Goal: Information Seeking & Learning: Learn about a topic

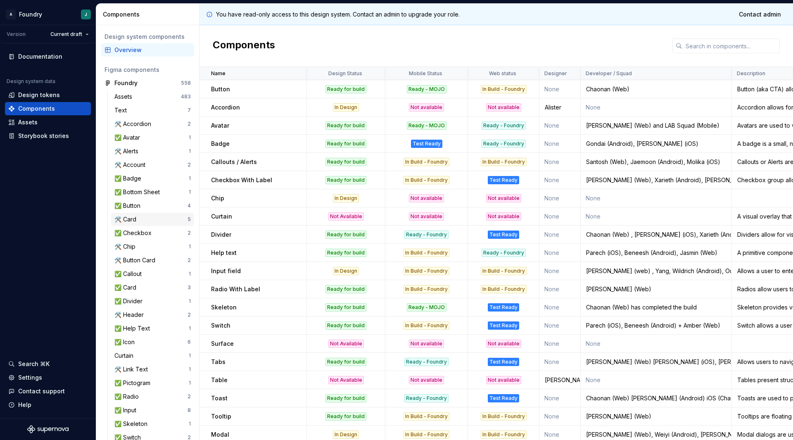
click at [147, 218] on div "🛠️ Card" at bounding box center [150, 219] width 73 height 8
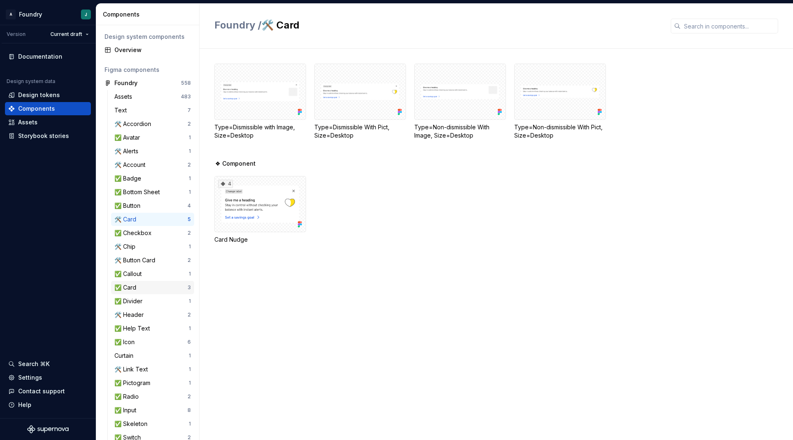
click at [138, 291] on div "✅ Card" at bounding box center [126, 287] width 25 height 8
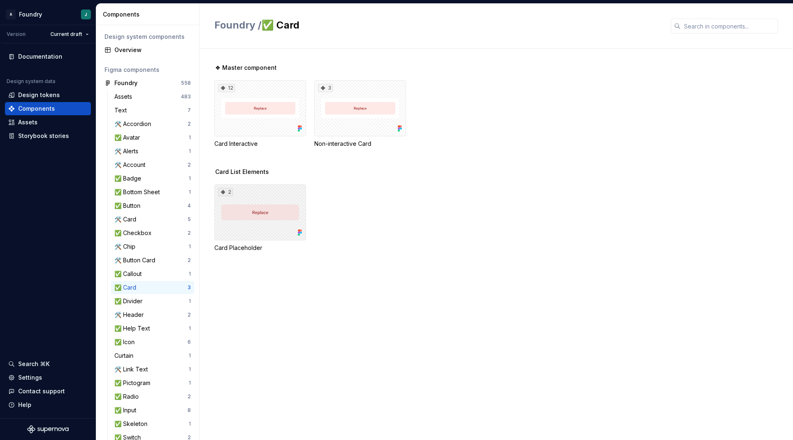
click at [268, 221] on div "2" at bounding box center [260, 212] width 92 height 56
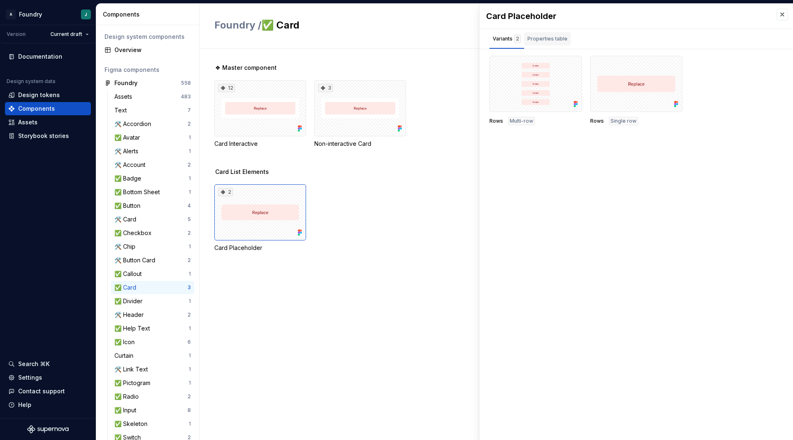
click at [547, 39] on div "Properties table" at bounding box center [547, 39] width 40 height 8
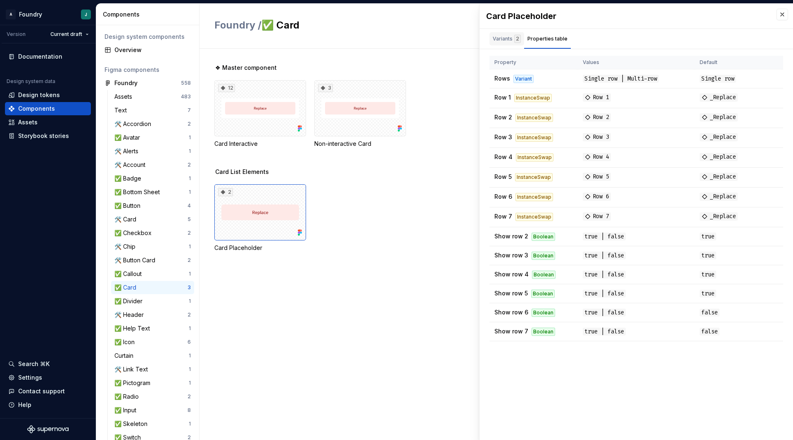
click at [509, 37] on div "Variants 2" at bounding box center [507, 39] width 28 height 8
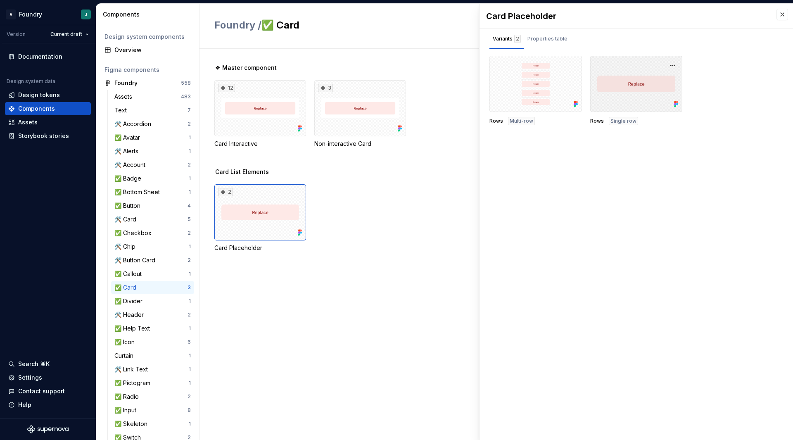
click at [627, 97] on div at bounding box center [636, 84] width 93 height 56
click at [543, 38] on div "Properties table" at bounding box center [547, 39] width 40 height 8
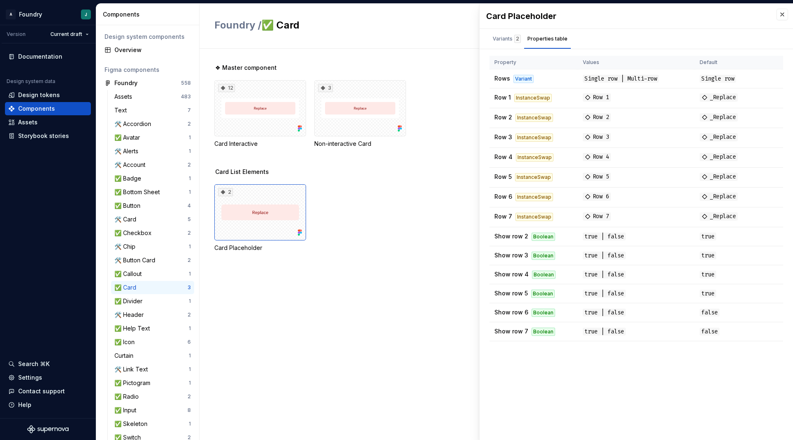
click at [614, 385] on div "Card Placeholder Variants 2 Properties table Rows Multi-row Rows Single row Pro…" at bounding box center [636, 222] width 313 height 436
click at [269, 100] on div "12" at bounding box center [260, 108] width 92 height 56
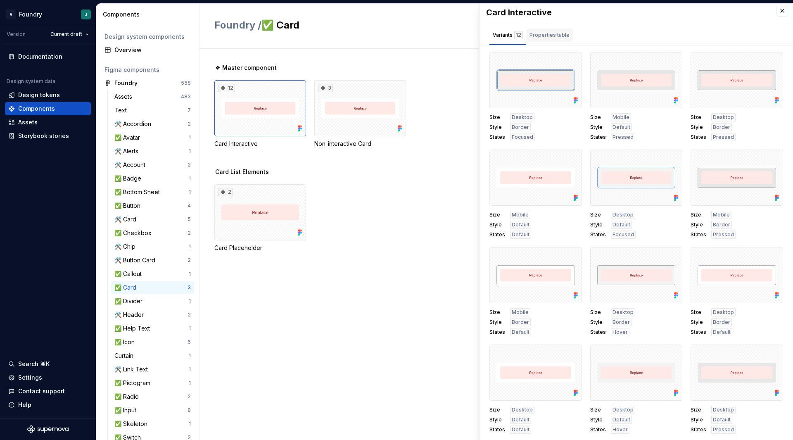
click at [561, 42] on div "Properties table" at bounding box center [549, 36] width 47 height 17
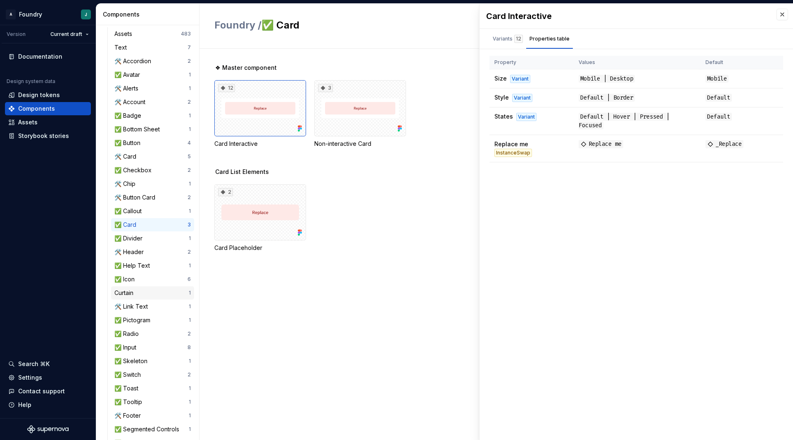
scroll to position [63, 0]
click at [147, 350] on div "✅ Input" at bounding box center [150, 347] width 73 height 8
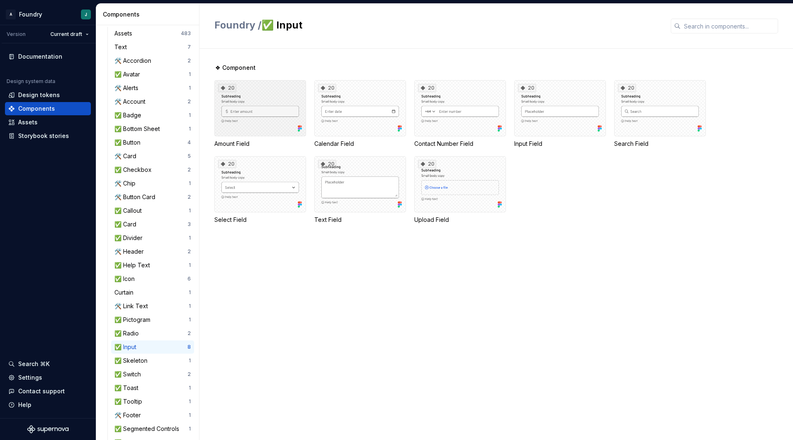
click at [283, 124] on div "20" at bounding box center [260, 108] width 92 height 56
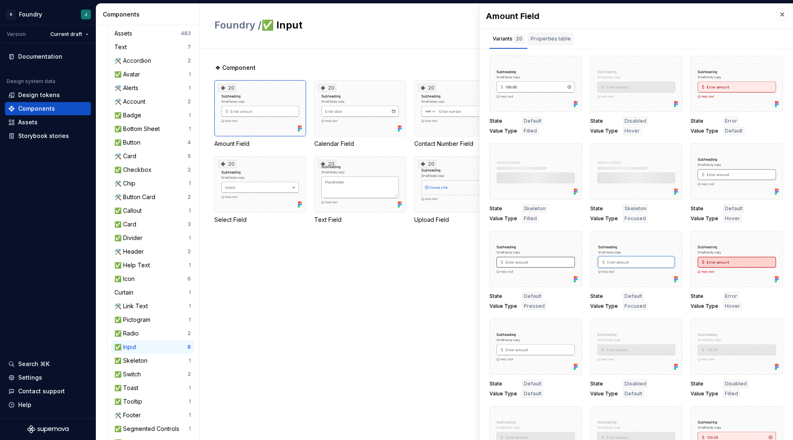
click at [554, 46] on div "Properties table" at bounding box center [550, 40] width 47 height 17
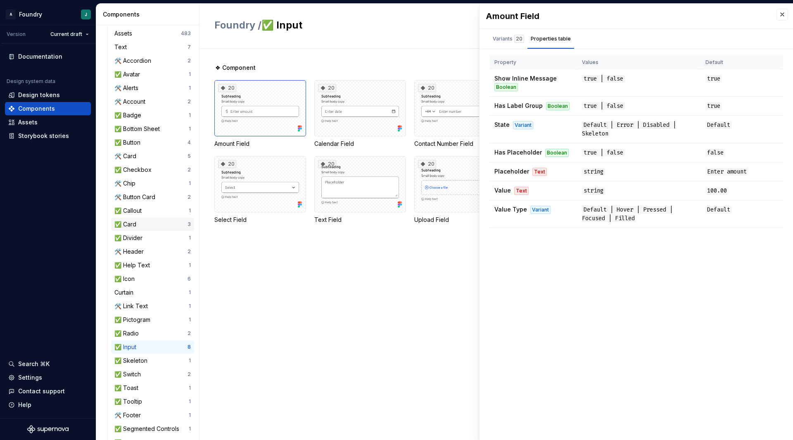
click at [137, 225] on div "✅ Card" at bounding box center [126, 224] width 25 height 8
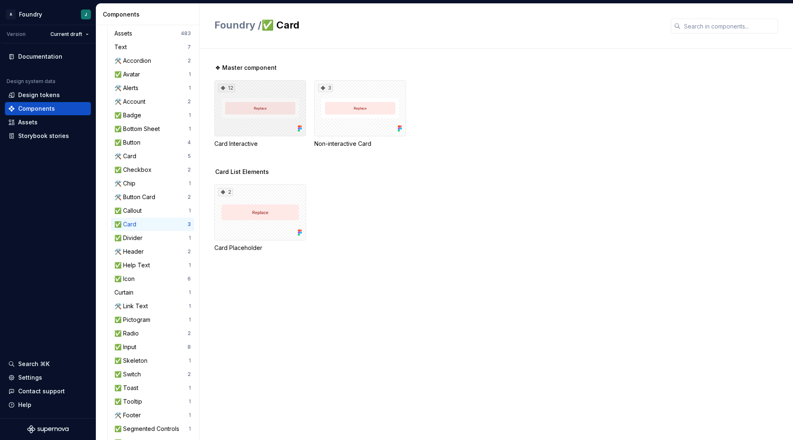
click at [281, 117] on div "12" at bounding box center [260, 108] width 92 height 56
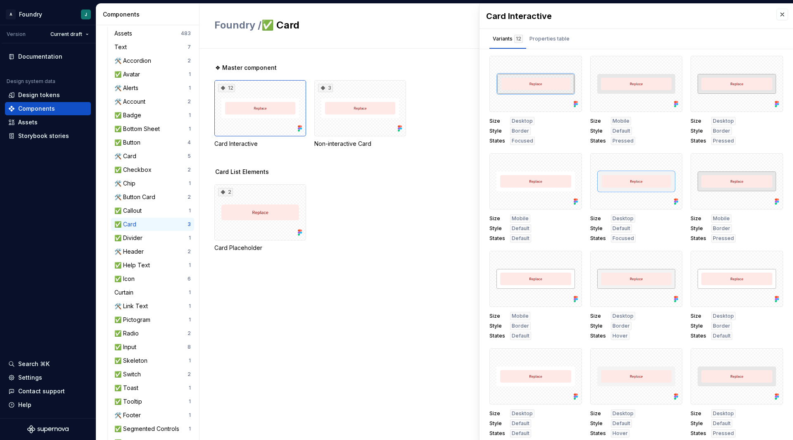
scroll to position [0, 0]
click at [656, 247] on div "Size Desktop Style Border States Focused Size Mobile Style Default States Press…" at bounding box center [636, 246] width 294 height 382
click at [150, 343] on div "✅ Input" at bounding box center [150, 347] width 73 height 8
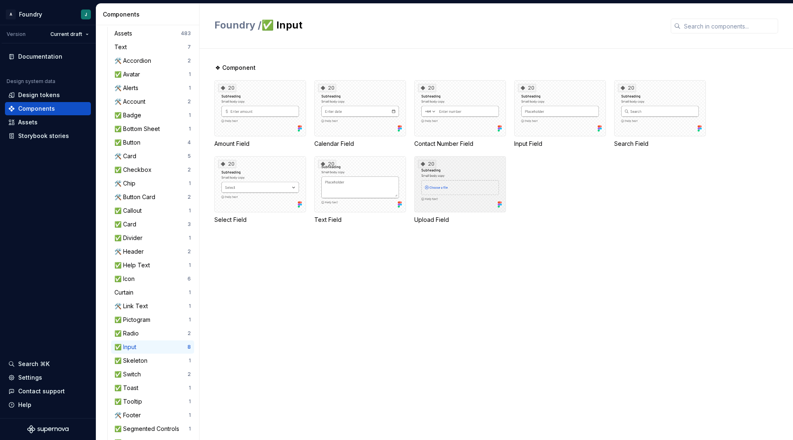
click at [448, 194] on div "20" at bounding box center [460, 184] width 92 height 56
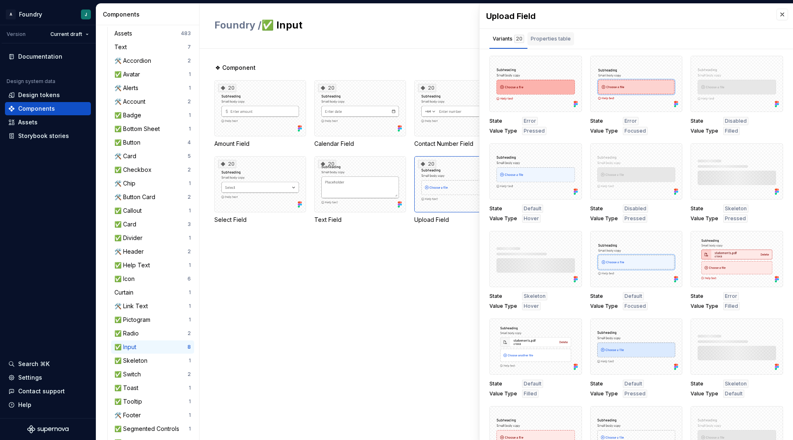
click at [558, 36] on div "Properties table" at bounding box center [551, 39] width 40 height 8
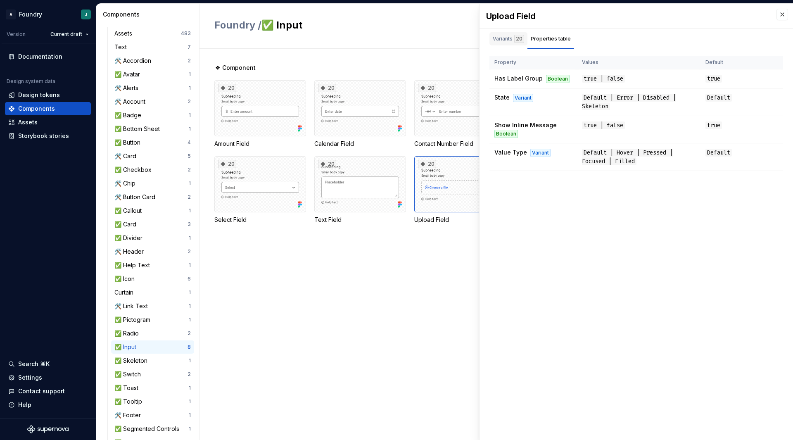
click at [508, 40] on div "Variants 20" at bounding box center [508, 39] width 31 height 8
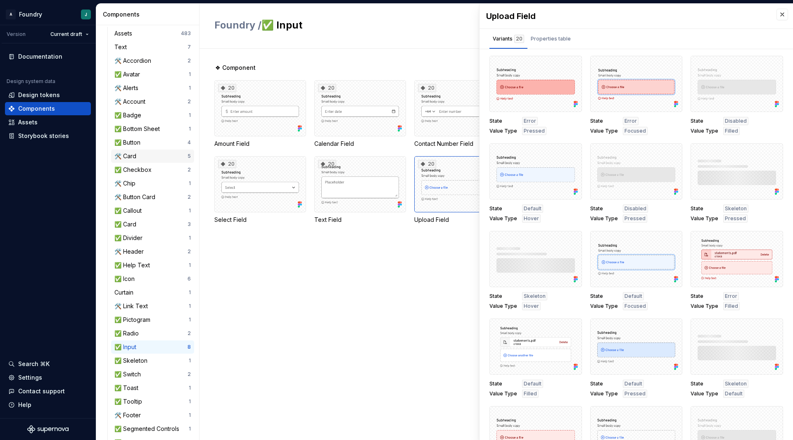
click at [153, 160] on div "🛠️ Card 5" at bounding box center [152, 156] width 83 height 13
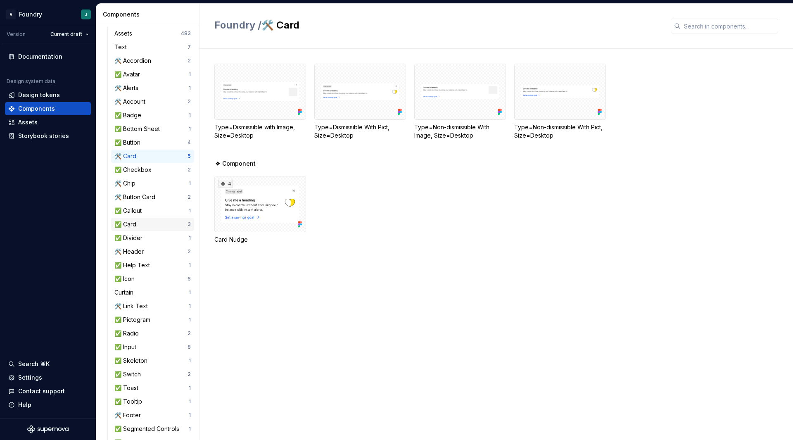
click at [150, 226] on div "✅ Card" at bounding box center [150, 224] width 73 height 8
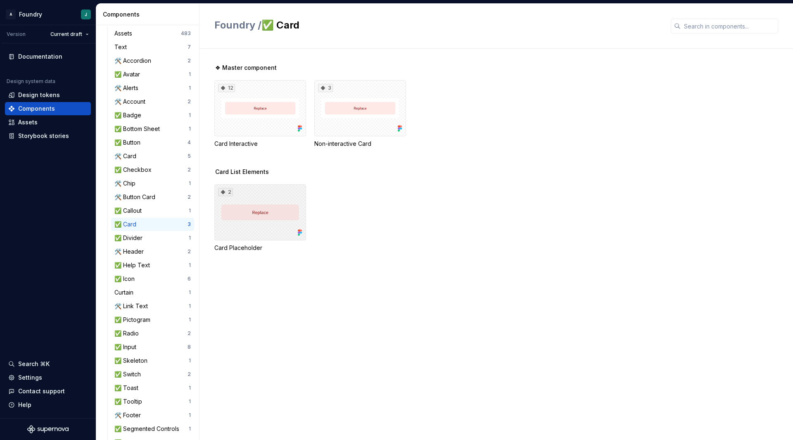
click at [270, 218] on div "2" at bounding box center [260, 212] width 92 height 56
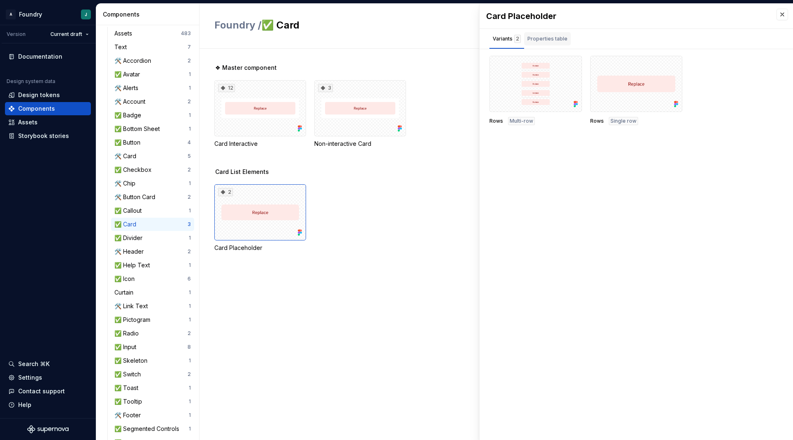
click at [549, 45] on div "Properties table" at bounding box center [547, 38] width 47 height 13
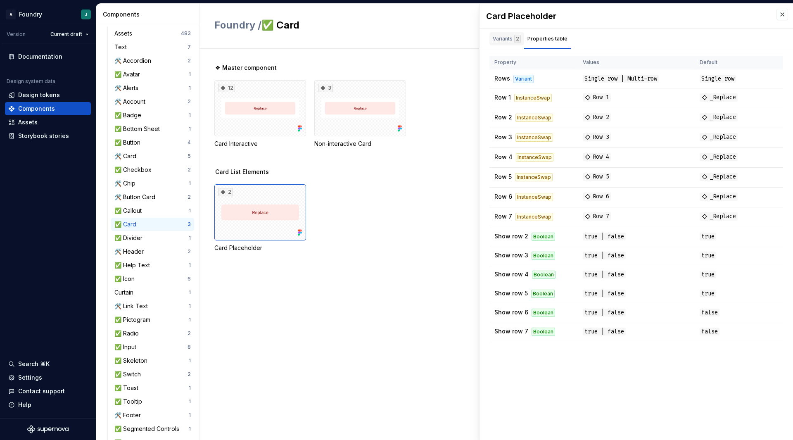
click at [499, 41] on div "Variants 2" at bounding box center [507, 39] width 28 height 8
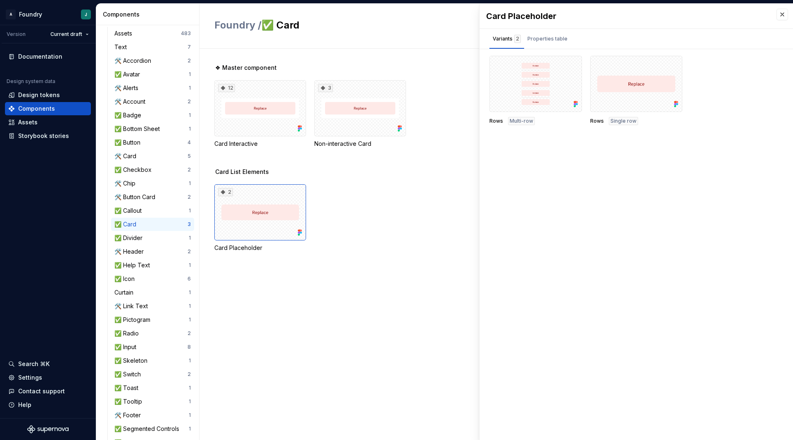
click at [426, 189] on div "2 Card Placeholder" at bounding box center [503, 218] width 579 height 68
click at [543, 91] on div at bounding box center [535, 84] width 93 height 56
click at [405, 185] on div "2 Card Placeholder" at bounding box center [503, 218] width 579 height 68
click at [156, 345] on div "✅ Input" at bounding box center [150, 347] width 73 height 8
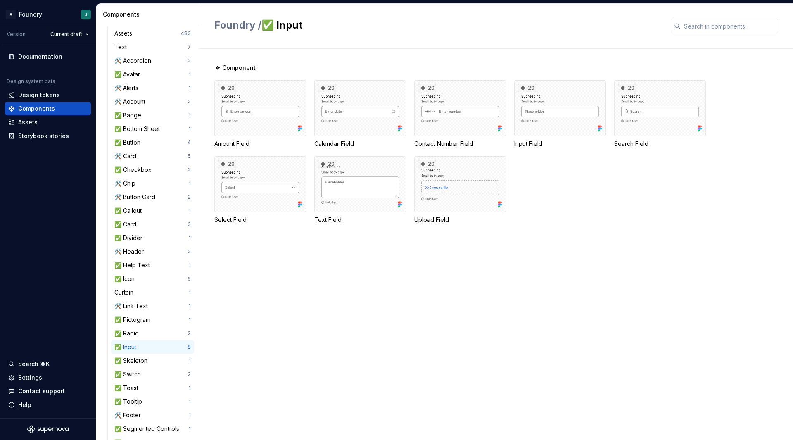
click at [156, 345] on div "✅ Input" at bounding box center [150, 347] width 73 height 8
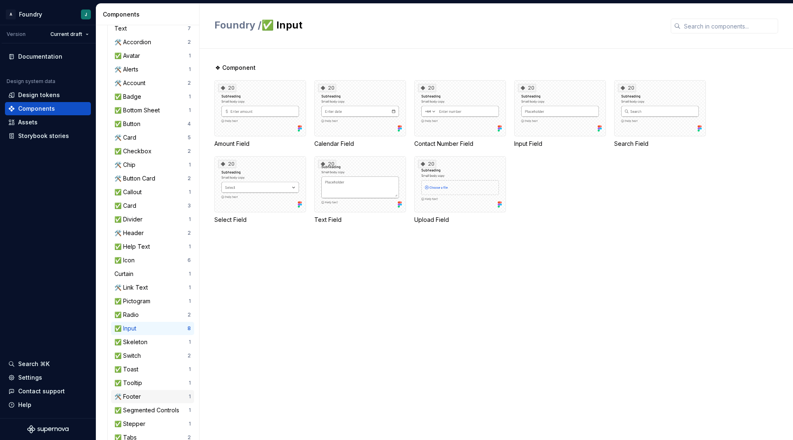
scroll to position [81, 0]
click at [149, 208] on div "✅ Card" at bounding box center [150, 206] width 73 height 8
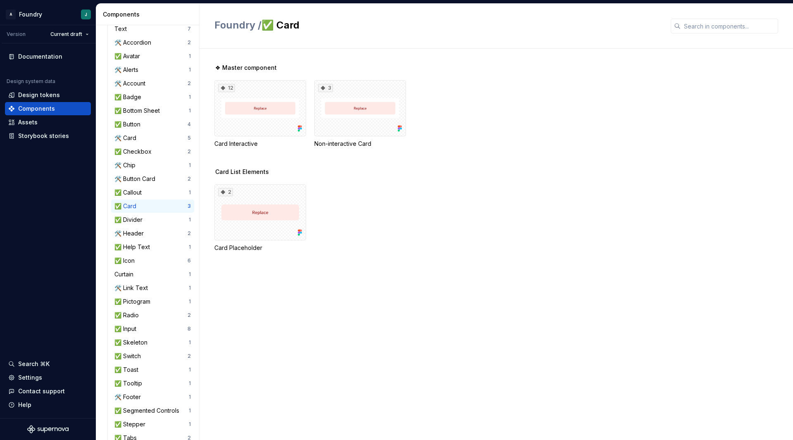
click at [427, 243] on div "2 Card Placeholder" at bounding box center [503, 218] width 579 height 68
click at [550, 162] on div "❖ Master component 12 Card Interactive 3 Non-interactive Card" at bounding box center [503, 116] width 579 height 104
